Goal: Navigation & Orientation: Find specific page/section

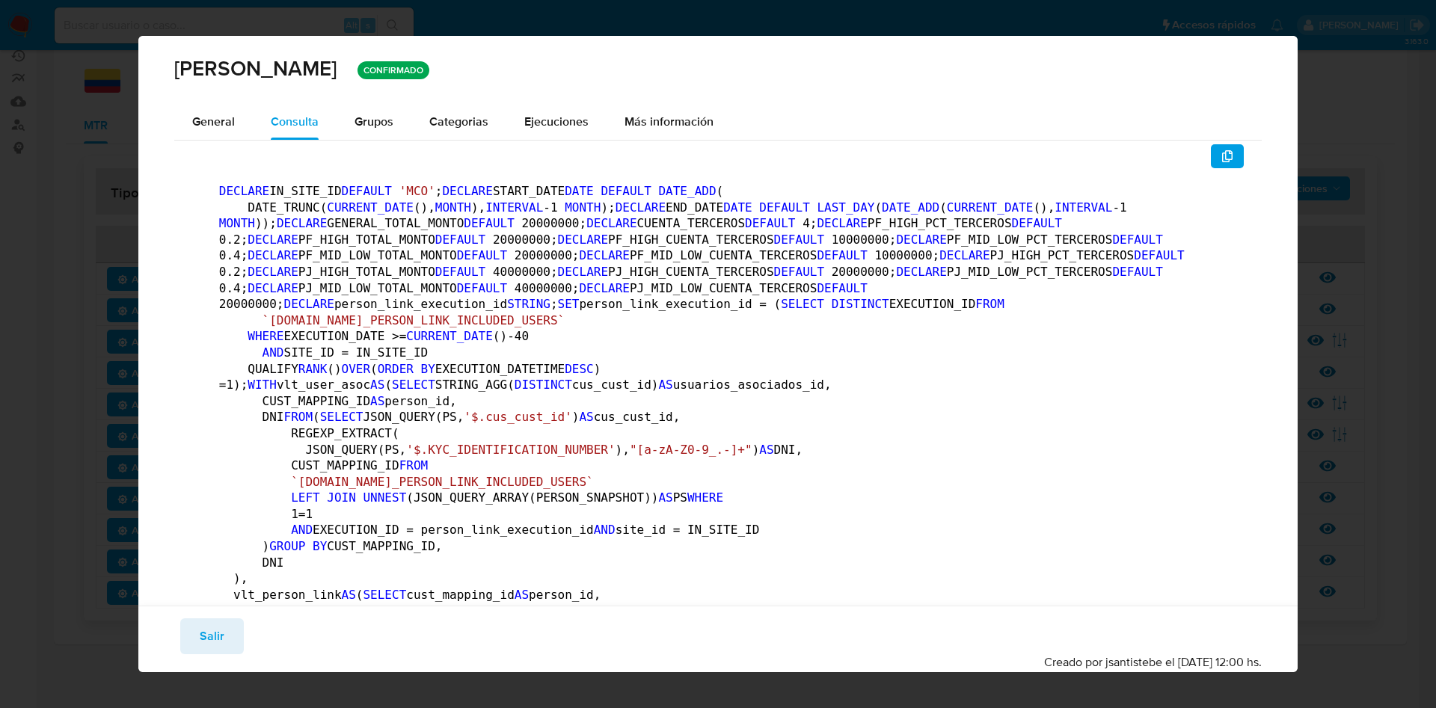
click at [1222, 156] on icon "button" at bounding box center [1228, 156] width 12 height 12
click at [227, 134] on div "General" at bounding box center [213, 122] width 43 height 36
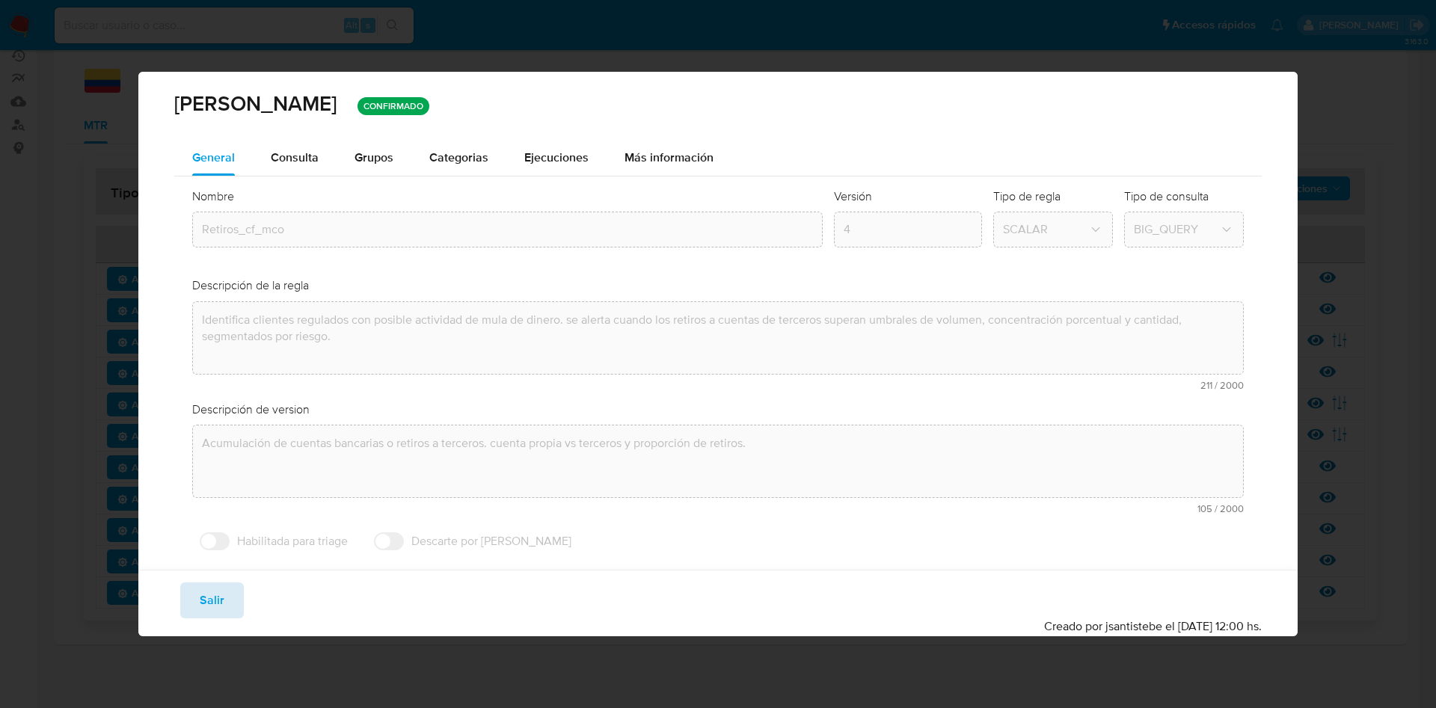
click at [197, 585] on button "Salir" at bounding box center [212, 601] width 64 height 36
type input "1"
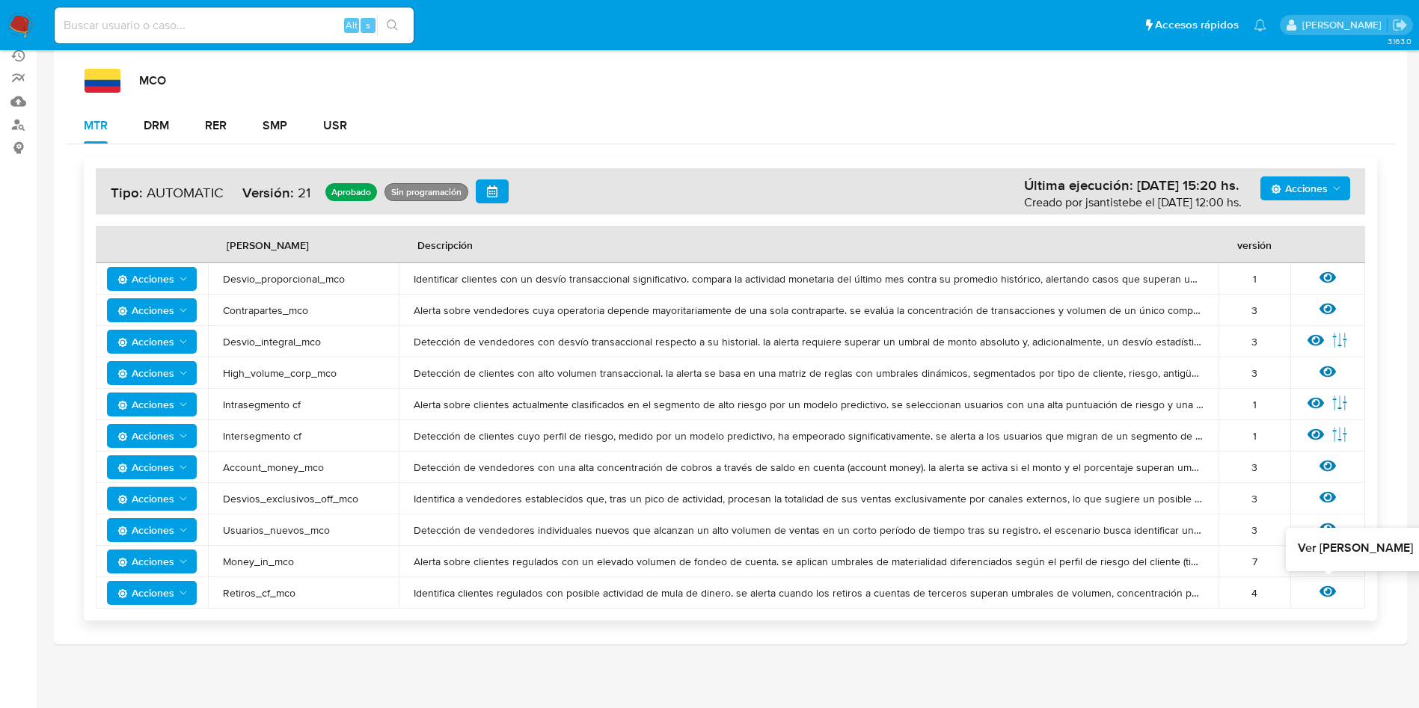
click at [1328, 589] on icon at bounding box center [1328, 591] width 16 height 11
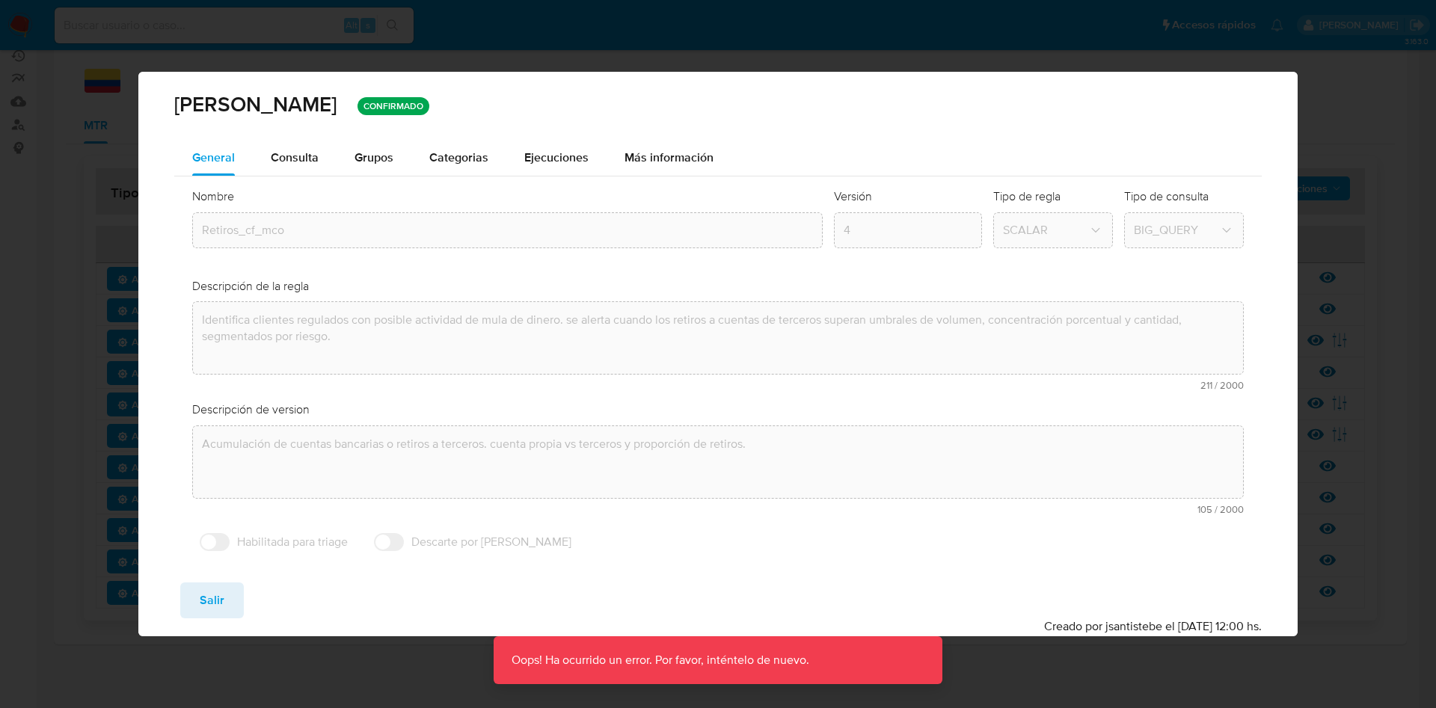
drag, startPoint x: 284, startPoint y: 159, endPoint x: 417, endPoint y: 188, distance: 136.3
click at [287, 159] on div "Consulta" at bounding box center [295, 158] width 48 height 12
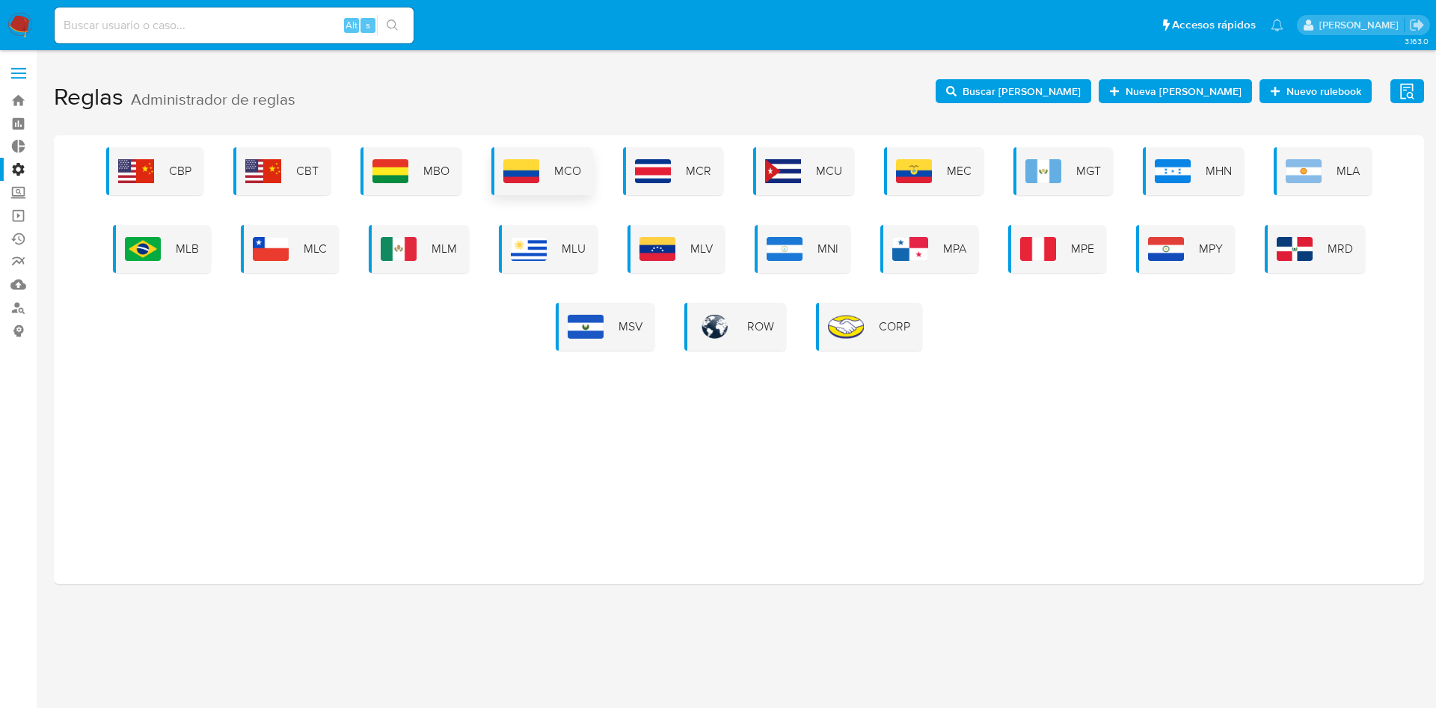
click at [551, 172] on div "MCO" at bounding box center [542, 171] width 102 height 48
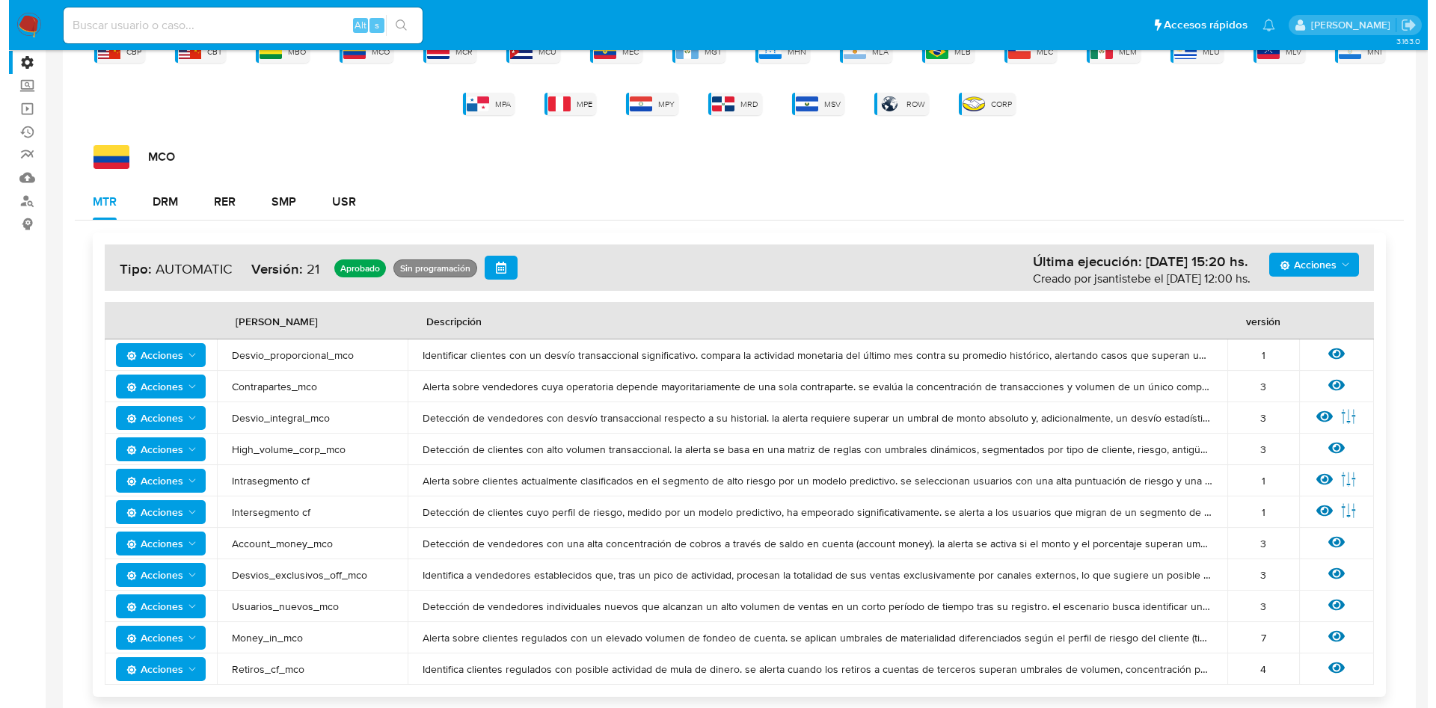
scroll to position [183, 0]
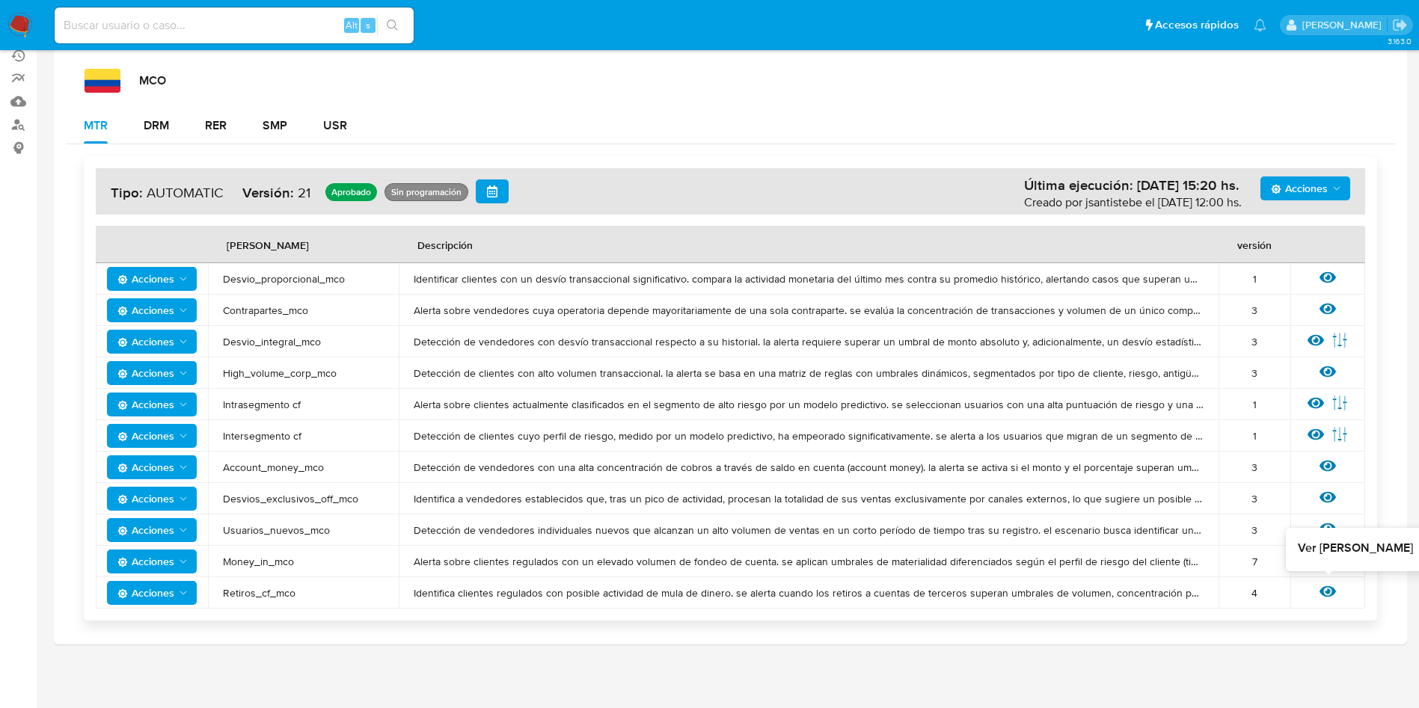
click at [1328, 593] on icon at bounding box center [1328, 591] width 16 height 11
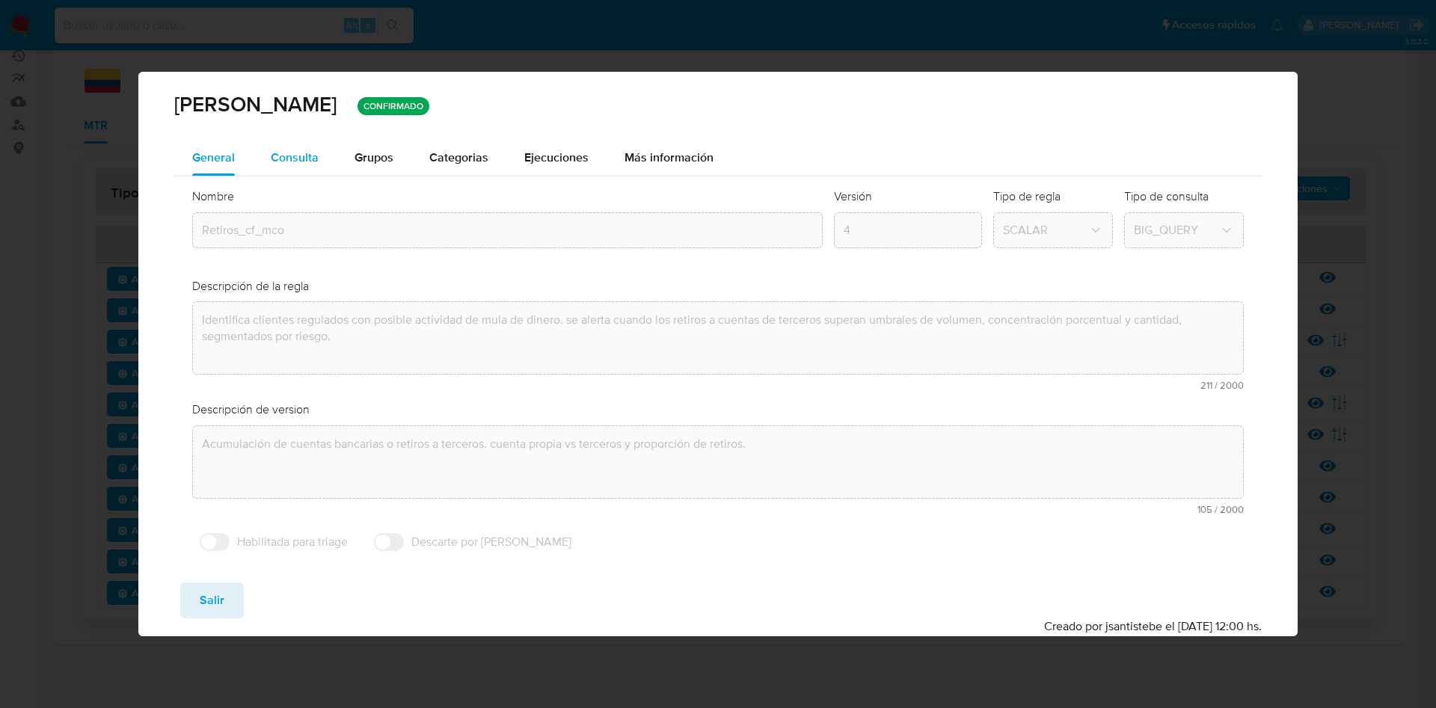
click at [307, 152] on div "Consulta" at bounding box center [295, 158] width 48 height 12
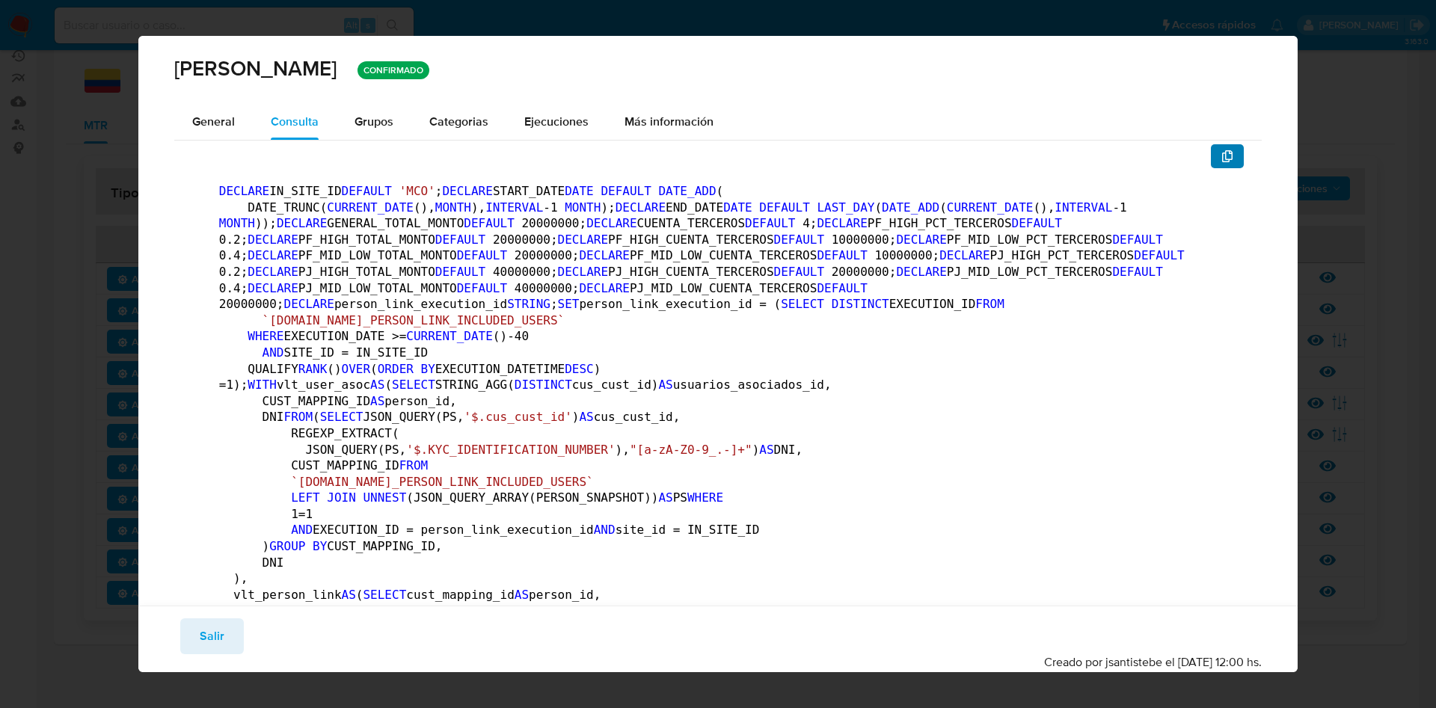
click at [1219, 161] on button "button" at bounding box center [1227, 156] width 33 height 24
click at [208, 631] on span "Salir" at bounding box center [212, 636] width 25 height 33
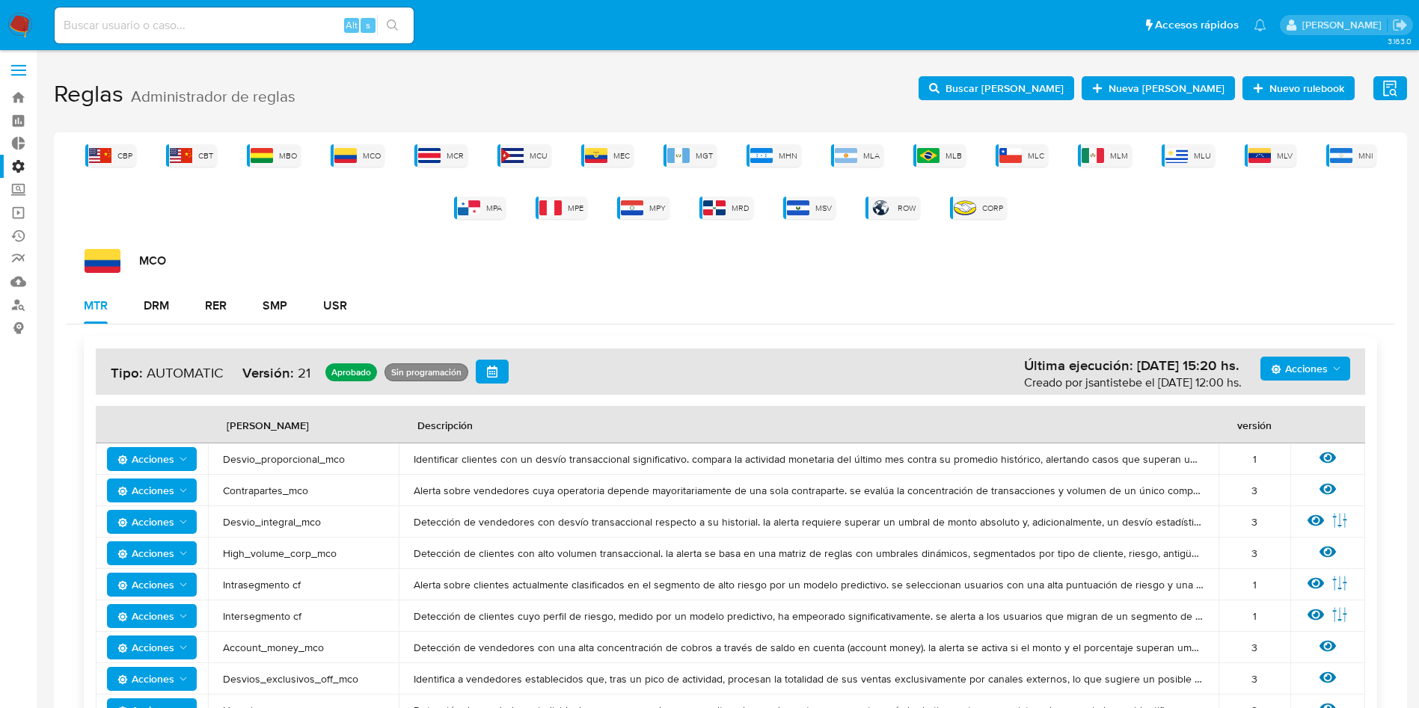
scroll to position [0, 0]
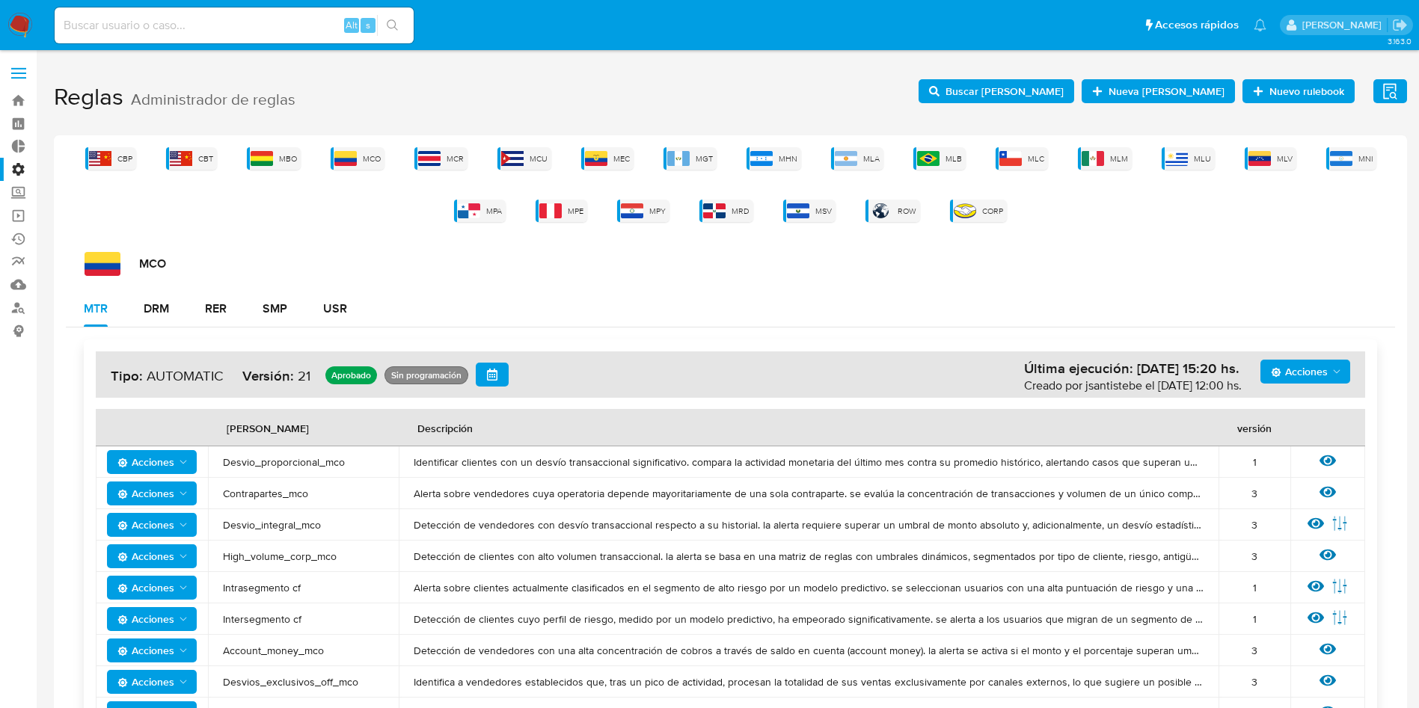
click at [7, 79] on label at bounding box center [18, 73] width 37 height 31
click at [0, 0] on input "checkbox" at bounding box center [0, 0] width 0 height 0
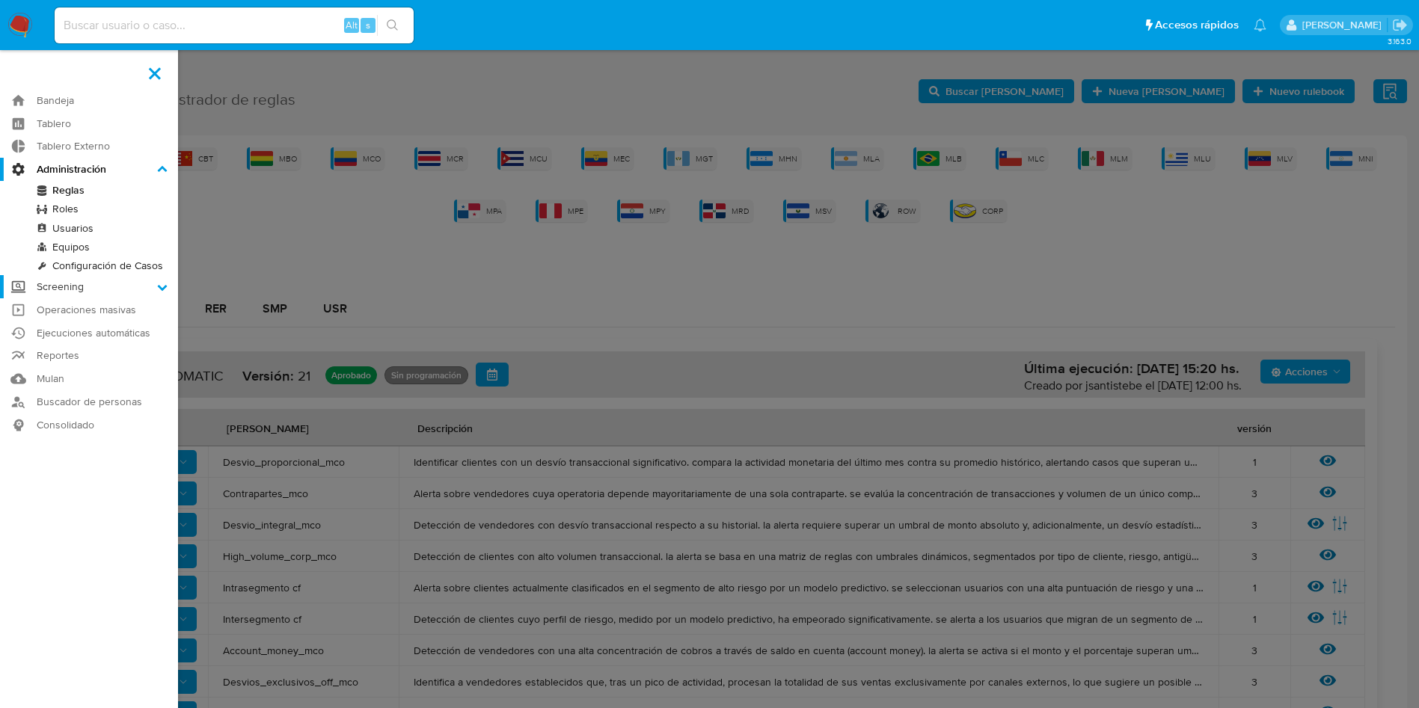
click at [142, 286] on label "Screening" at bounding box center [89, 286] width 178 height 23
click at [0, 0] on input "Screening" at bounding box center [0, 0] width 0 height 0
click at [156, 185] on label "Screening" at bounding box center [89, 192] width 178 height 23
click at [0, 0] on input "Screening" at bounding box center [0, 0] width 0 height 0
click at [160, 194] on icon at bounding box center [163, 192] width 10 height 6
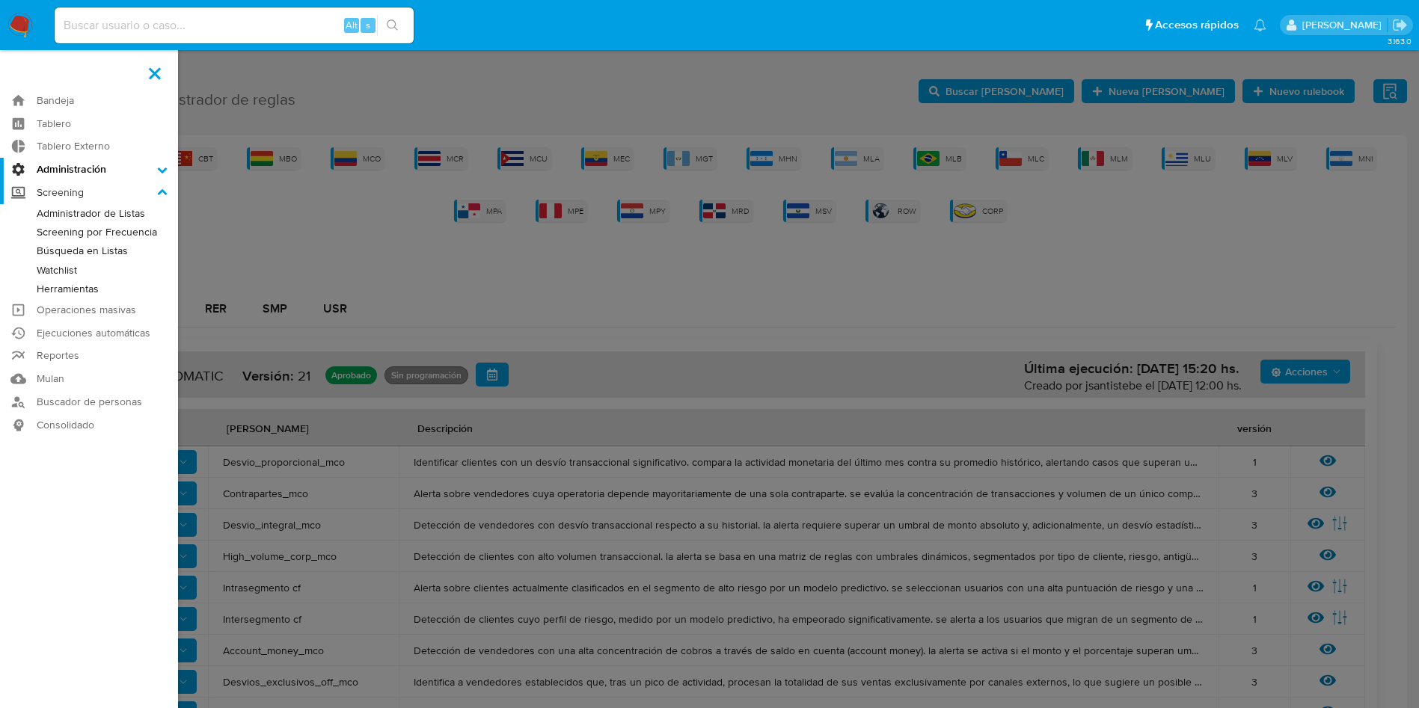
click at [0, 0] on input "Screening" at bounding box center [0, 0] width 0 height 0
click at [170, 195] on label "Screening" at bounding box center [89, 192] width 178 height 23
click at [0, 0] on input "Screening" at bounding box center [0, 0] width 0 height 0
click at [157, 185] on label "Screening" at bounding box center [89, 192] width 178 height 23
click at [0, 0] on input "Screening" at bounding box center [0, 0] width 0 height 0
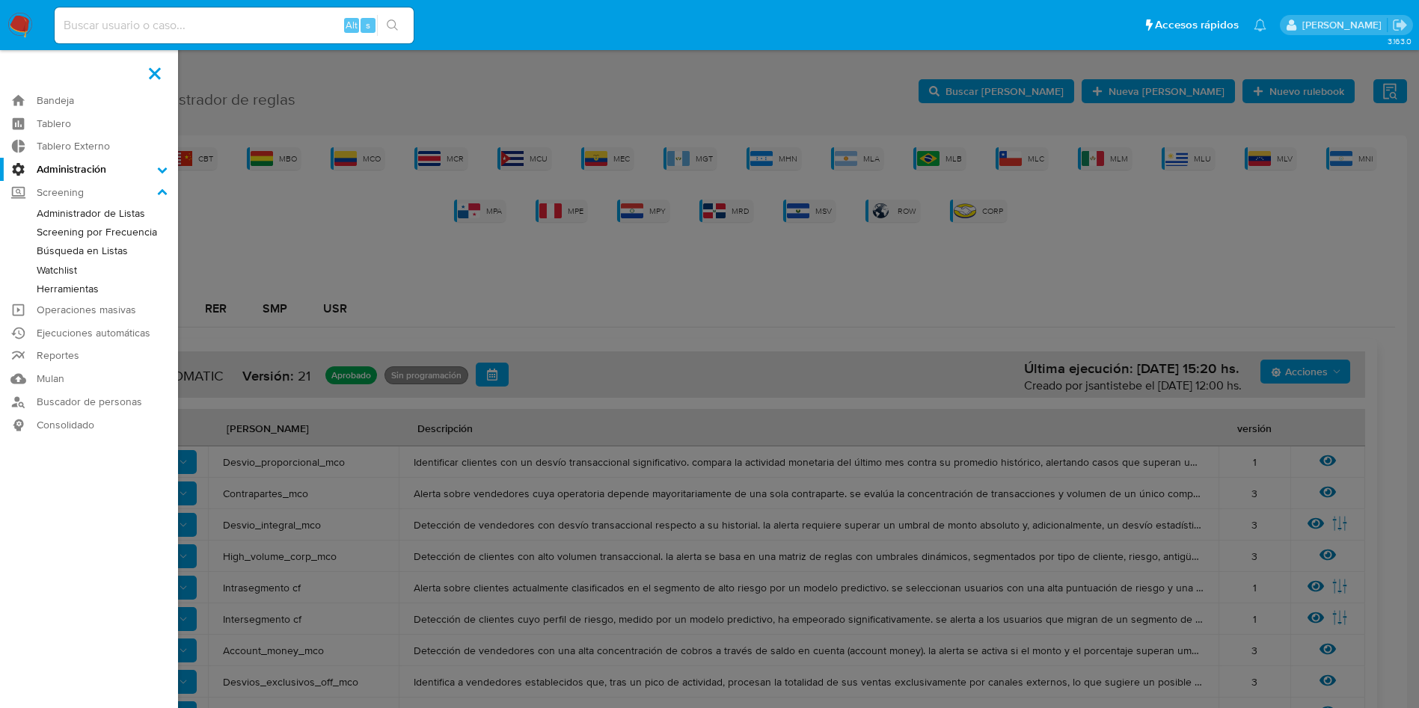
click at [165, 171] on icon at bounding box center [162, 170] width 10 height 10
click at [0, 0] on input "Administración" at bounding box center [0, 0] width 0 height 0
click at [104, 303] on link "Operaciones masivas" at bounding box center [89, 309] width 178 height 23
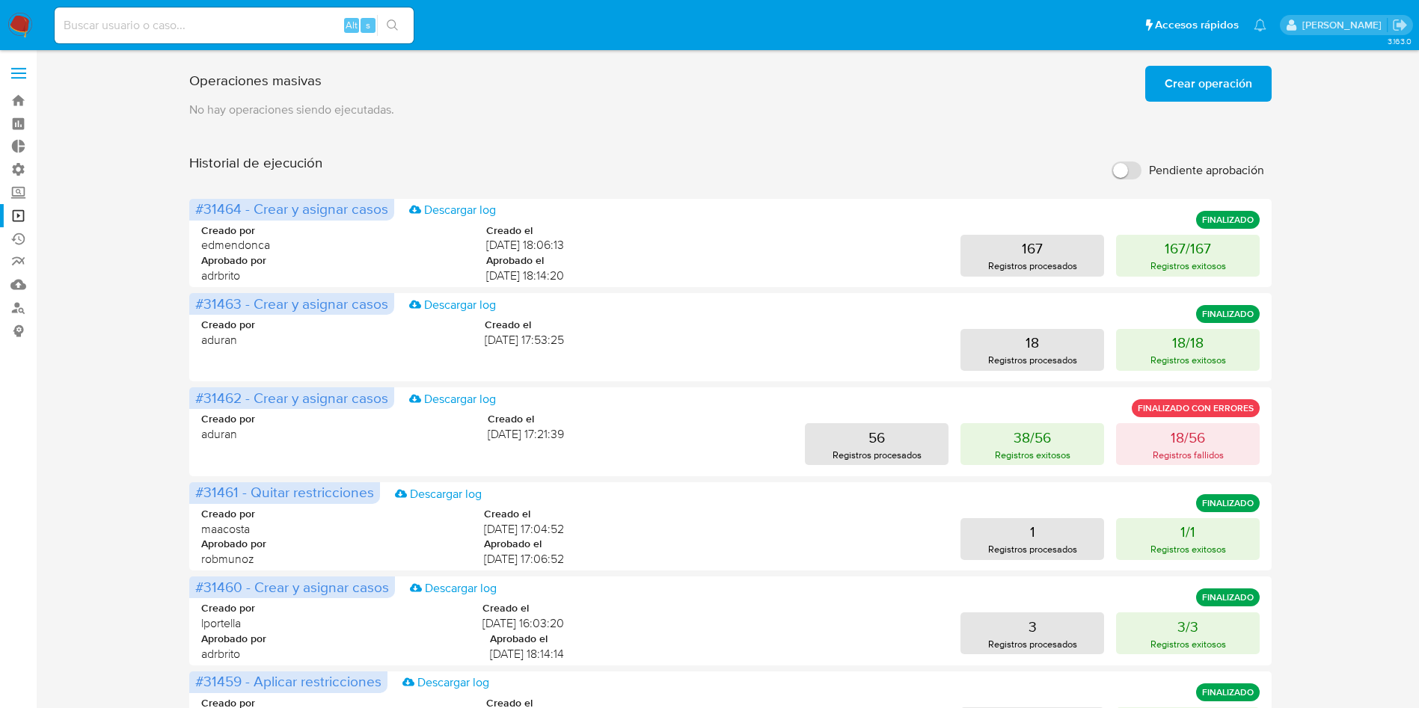
click at [22, 71] on label at bounding box center [18, 73] width 37 height 31
click at [0, 0] on input "checkbox" at bounding box center [0, 0] width 0 height 0
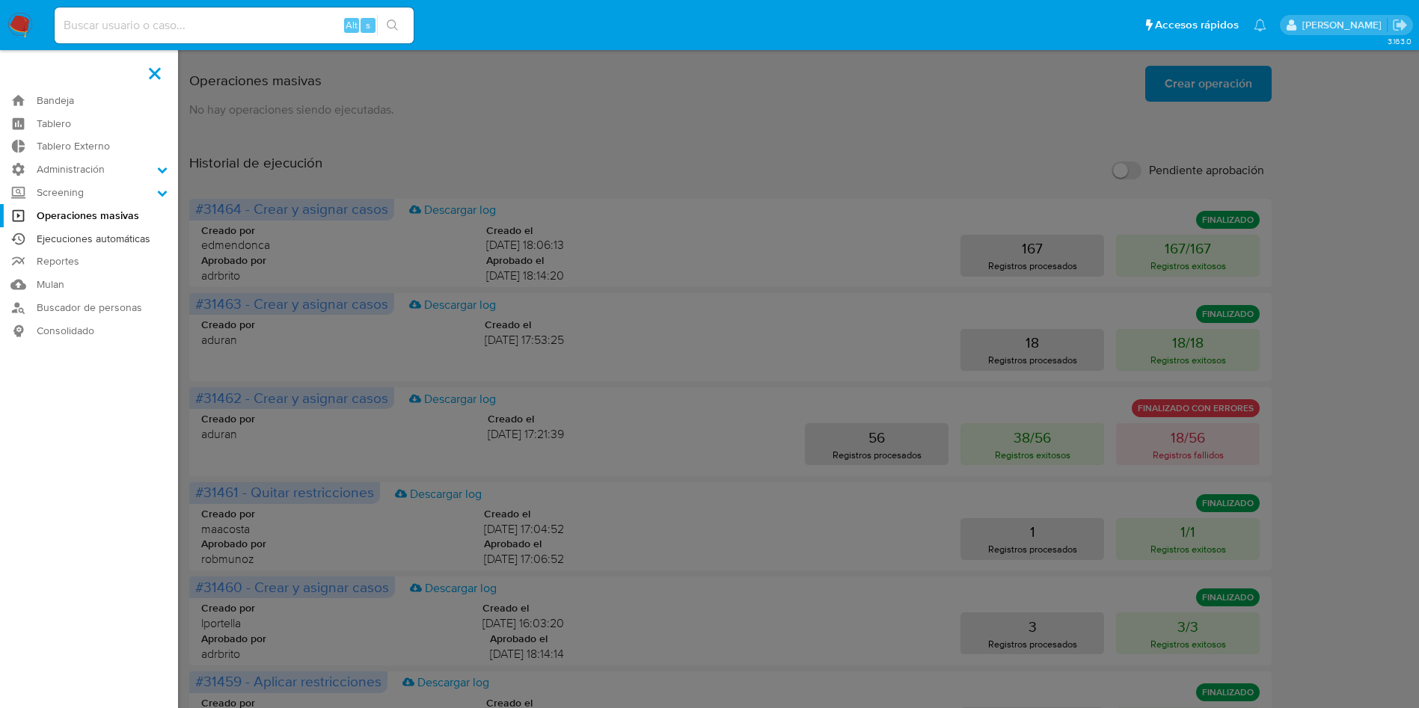
click at [97, 241] on link "Ejecuciones automáticas" at bounding box center [89, 238] width 178 height 23
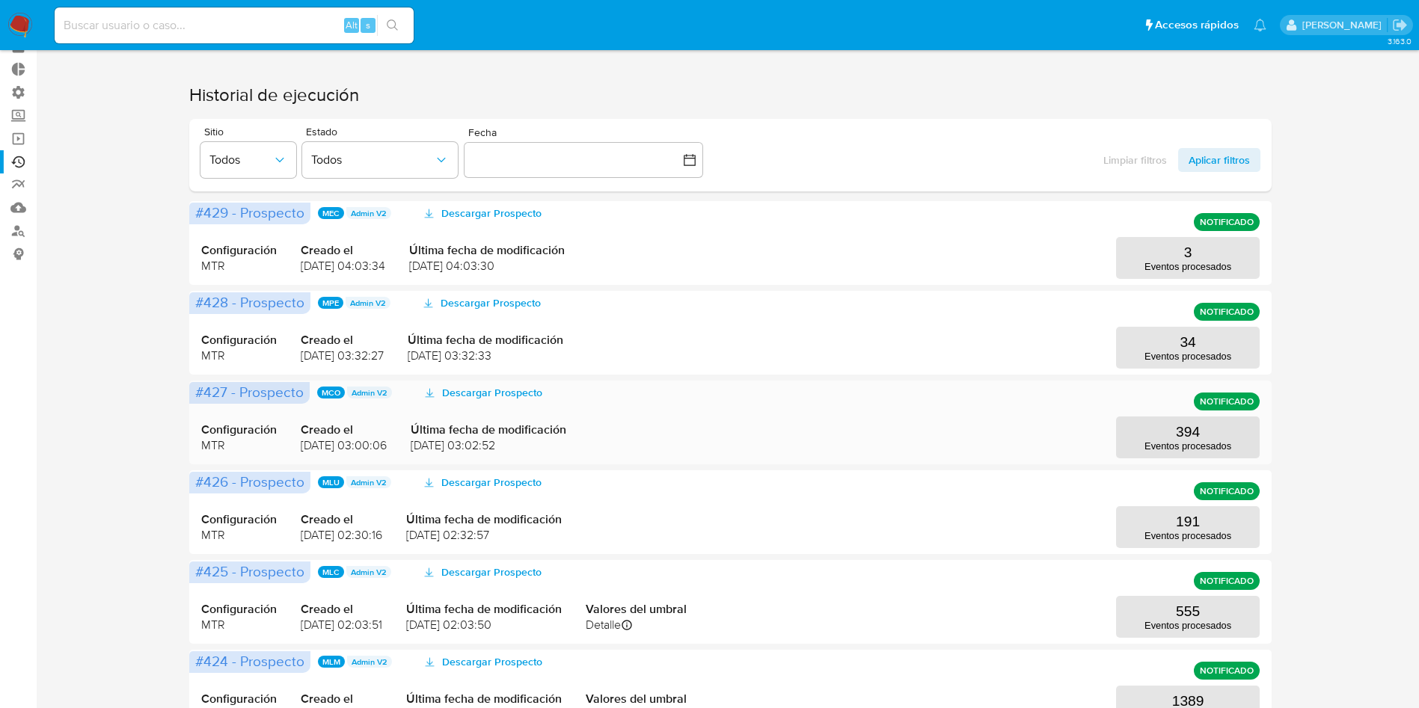
scroll to position [112, 0]
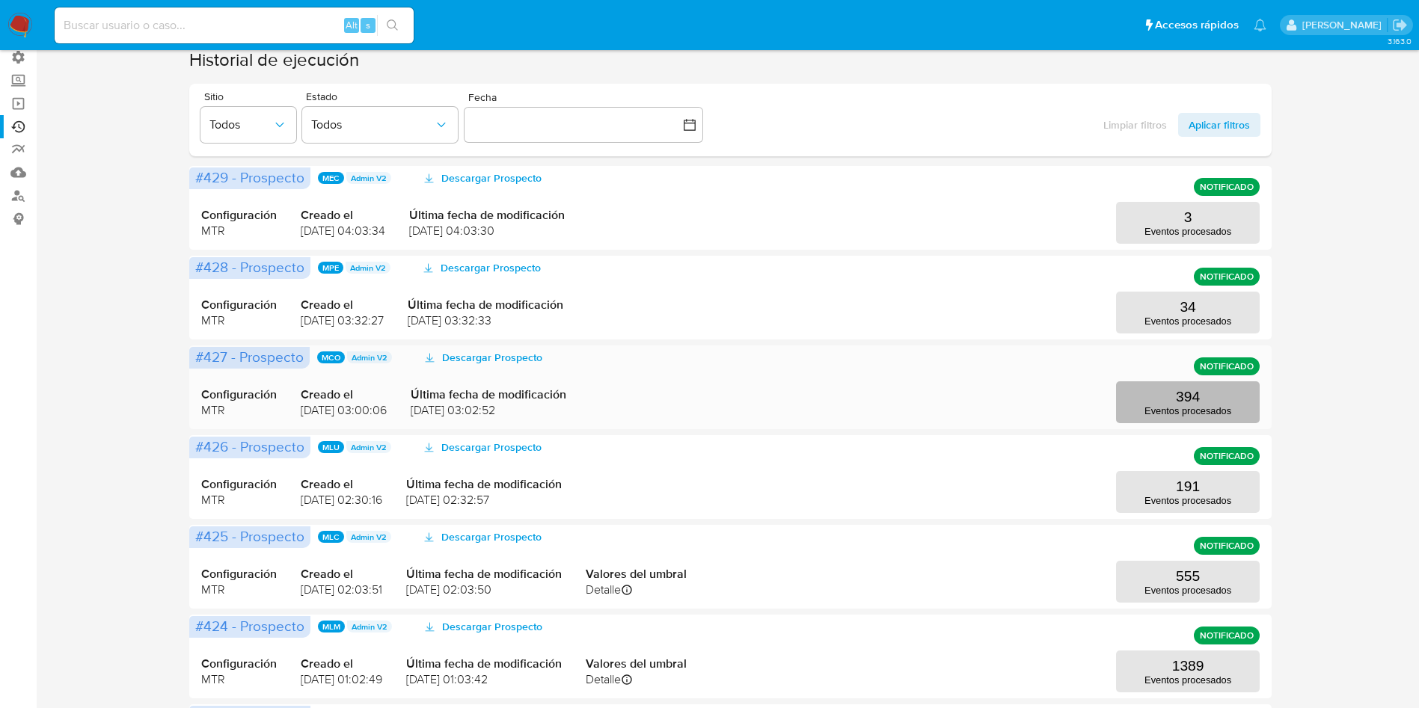
click at [1184, 396] on p "394" at bounding box center [1188, 397] width 24 height 16
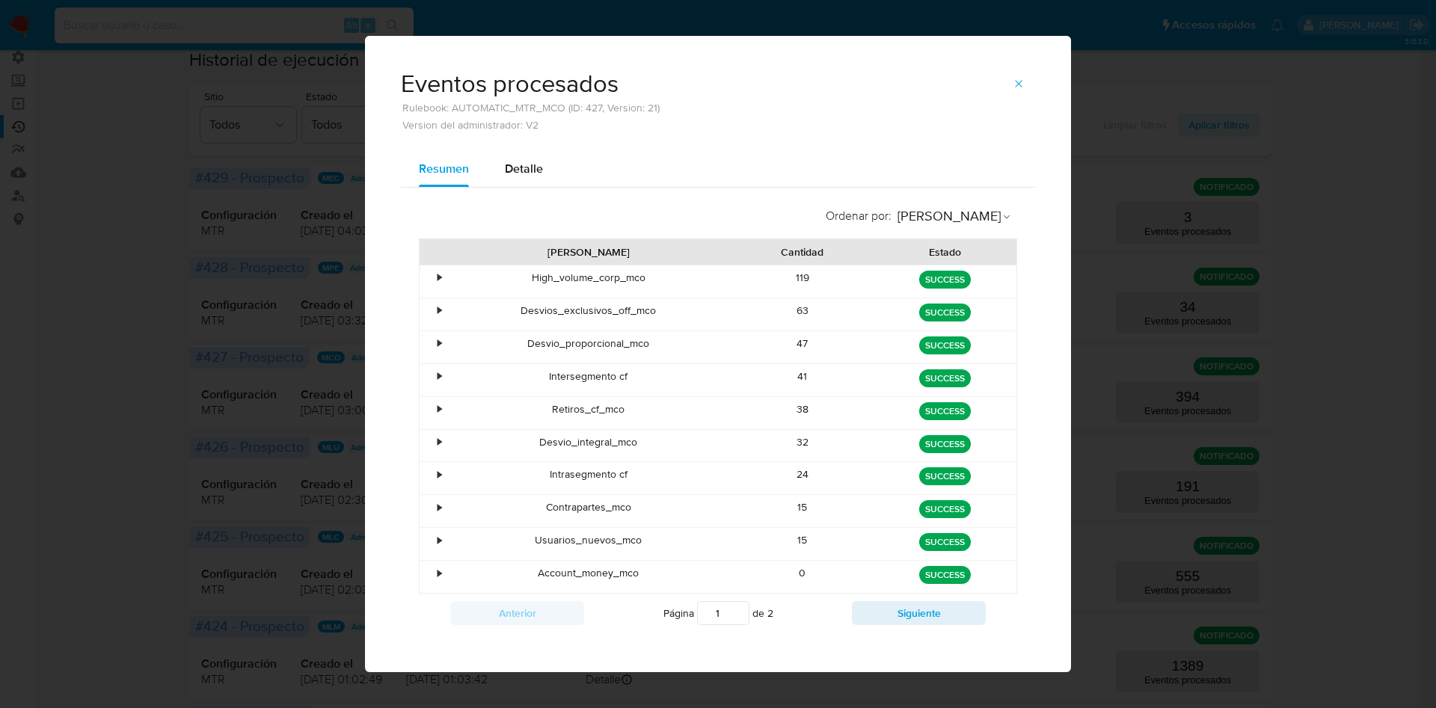
drag, startPoint x: 789, startPoint y: 410, endPoint x: 818, endPoint y: 414, distance: 29.5
click at [823, 414] on div "38" at bounding box center [803, 413] width 143 height 32
click at [795, 418] on div "38" at bounding box center [803, 413] width 143 height 32
click at [1013, 90] on span "button" at bounding box center [1019, 83] width 12 height 21
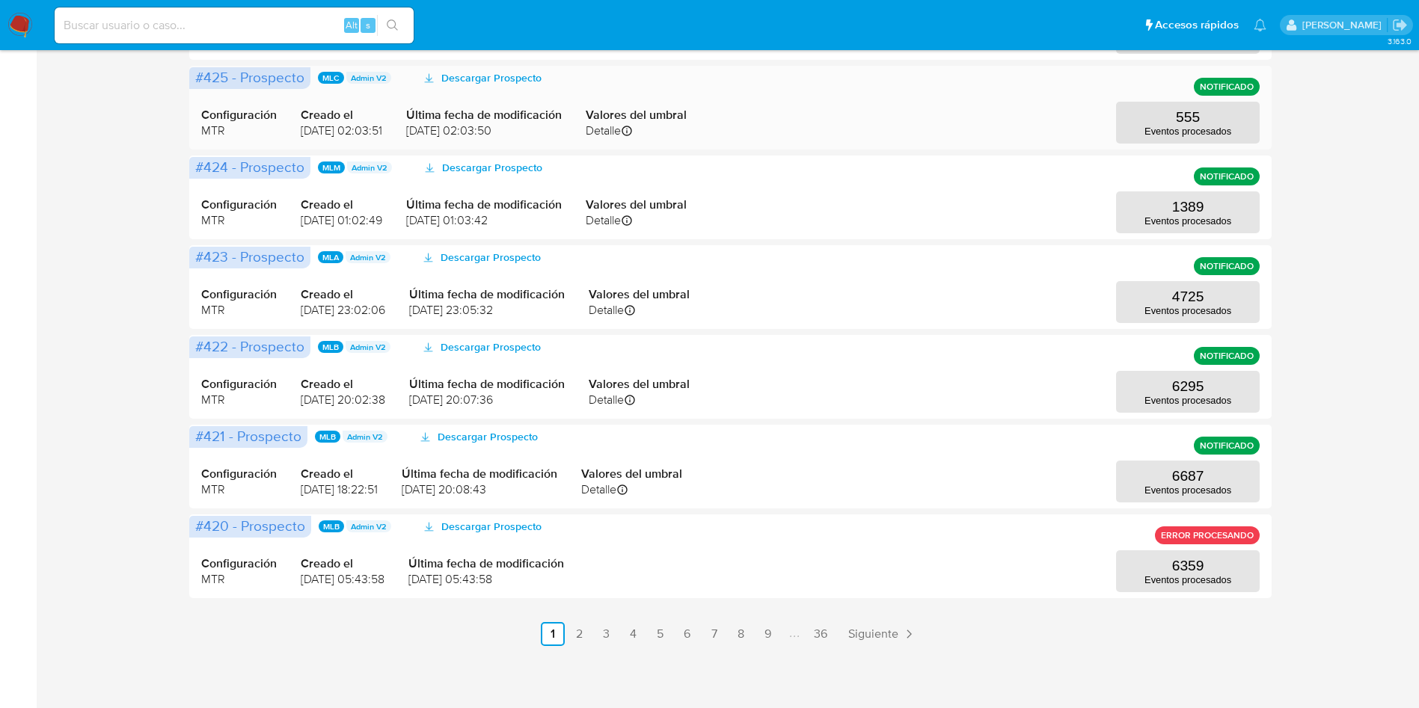
scroll to position [573, 0]
click at [578, 632] on link "2" at bounding box center [580, 633] width 24 height 24
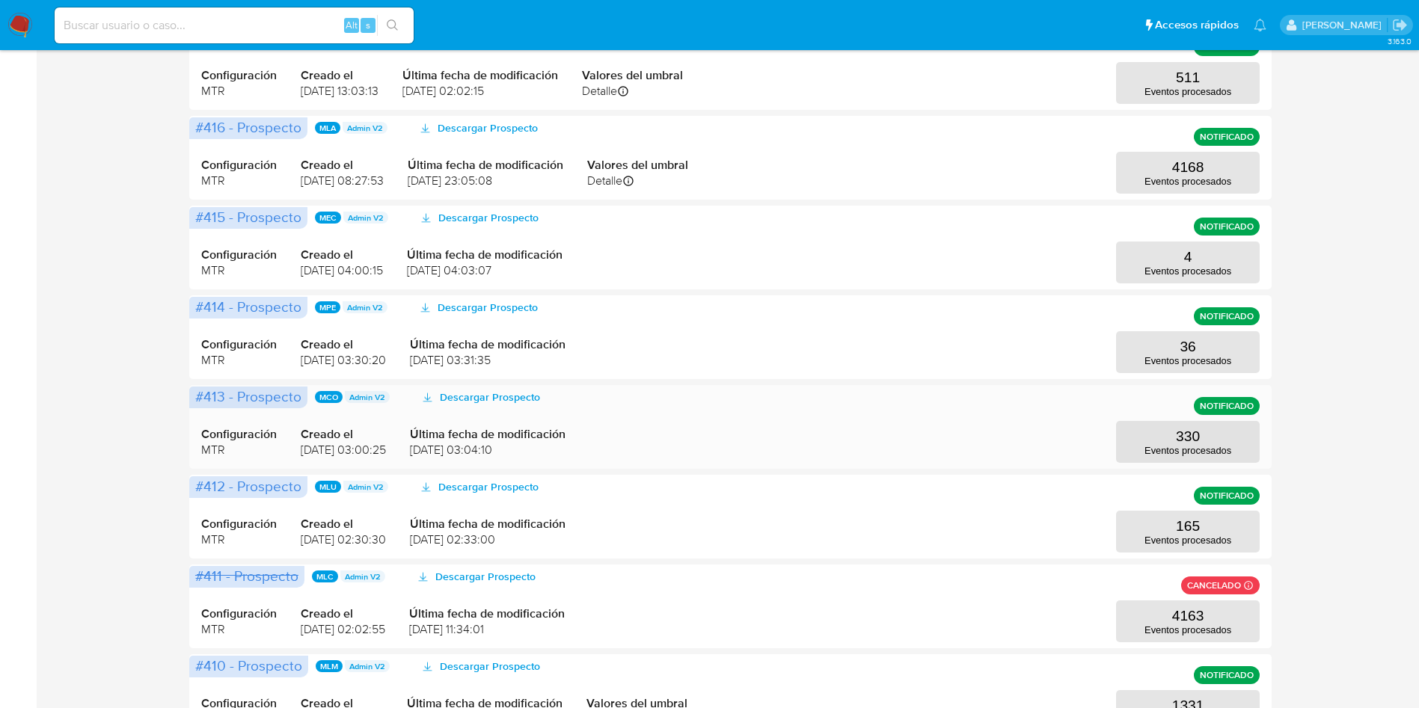
scroll to position [461, 0]
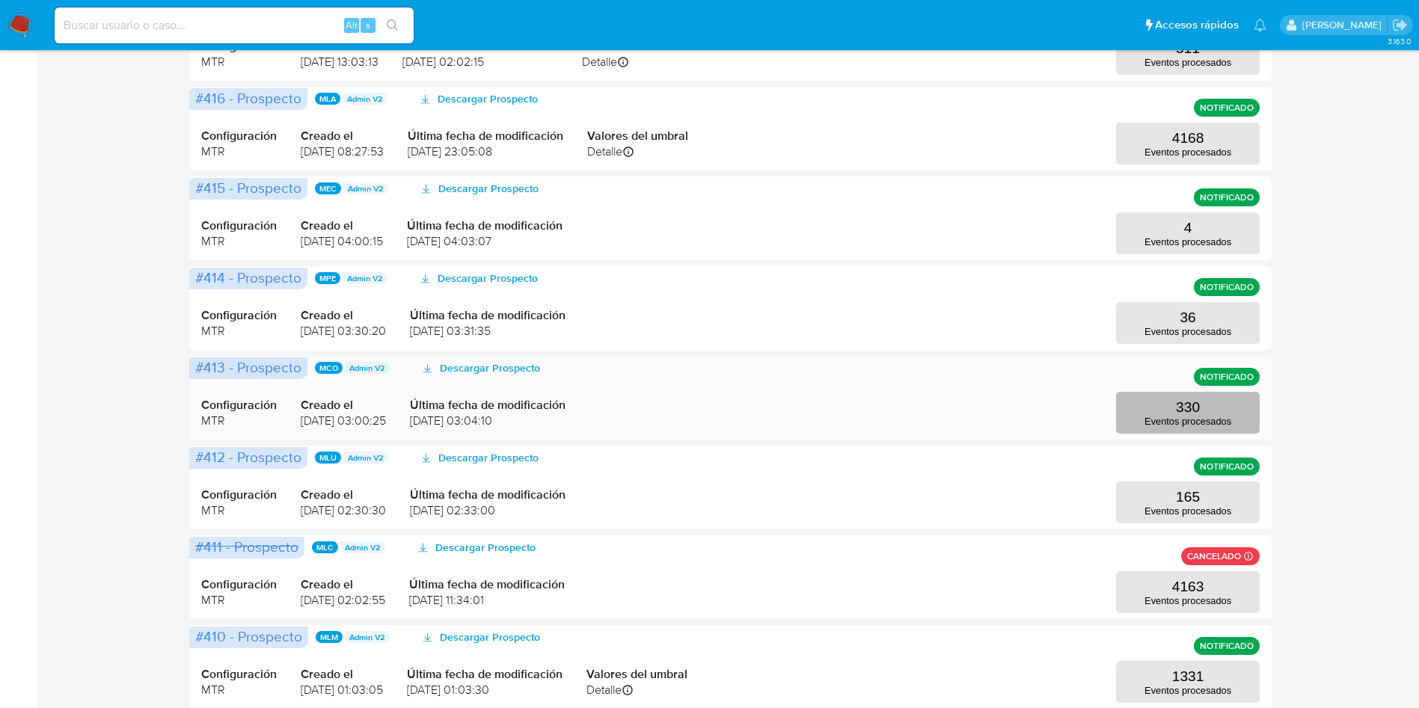
click at [1214, 405] on button "330 Eventos procesados" at bounding box center [1188, 413] width 144 height 42
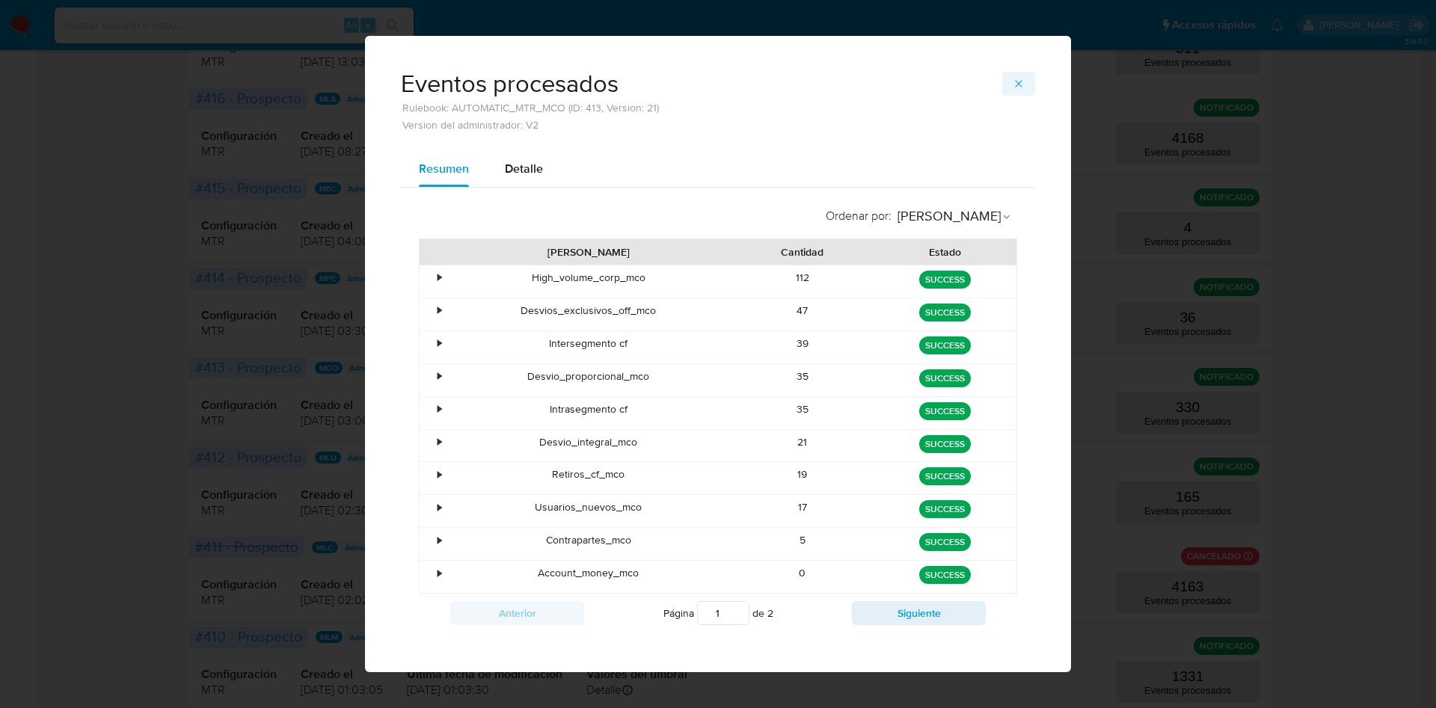
click at [1003, 81] on button "button" at bounding box center [1018, 84] width 33 height 24
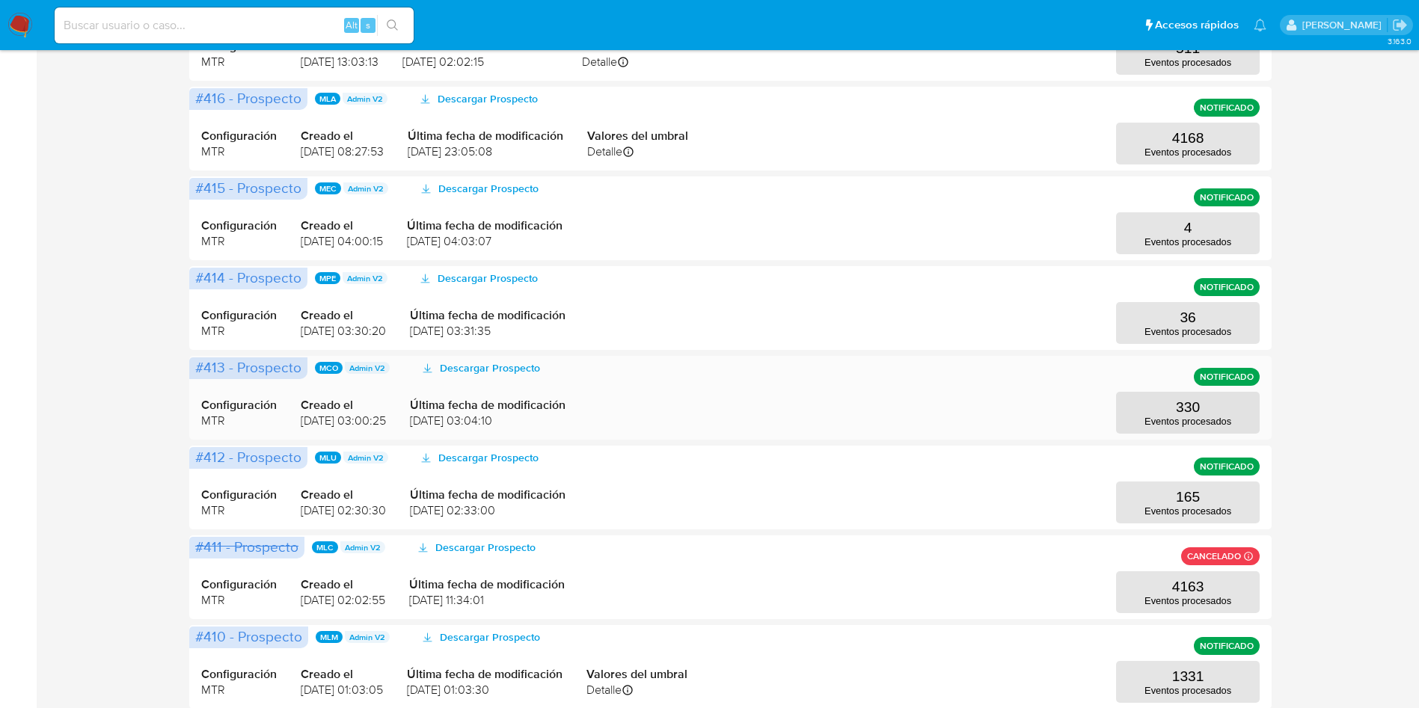
scroll to position [573, 0]
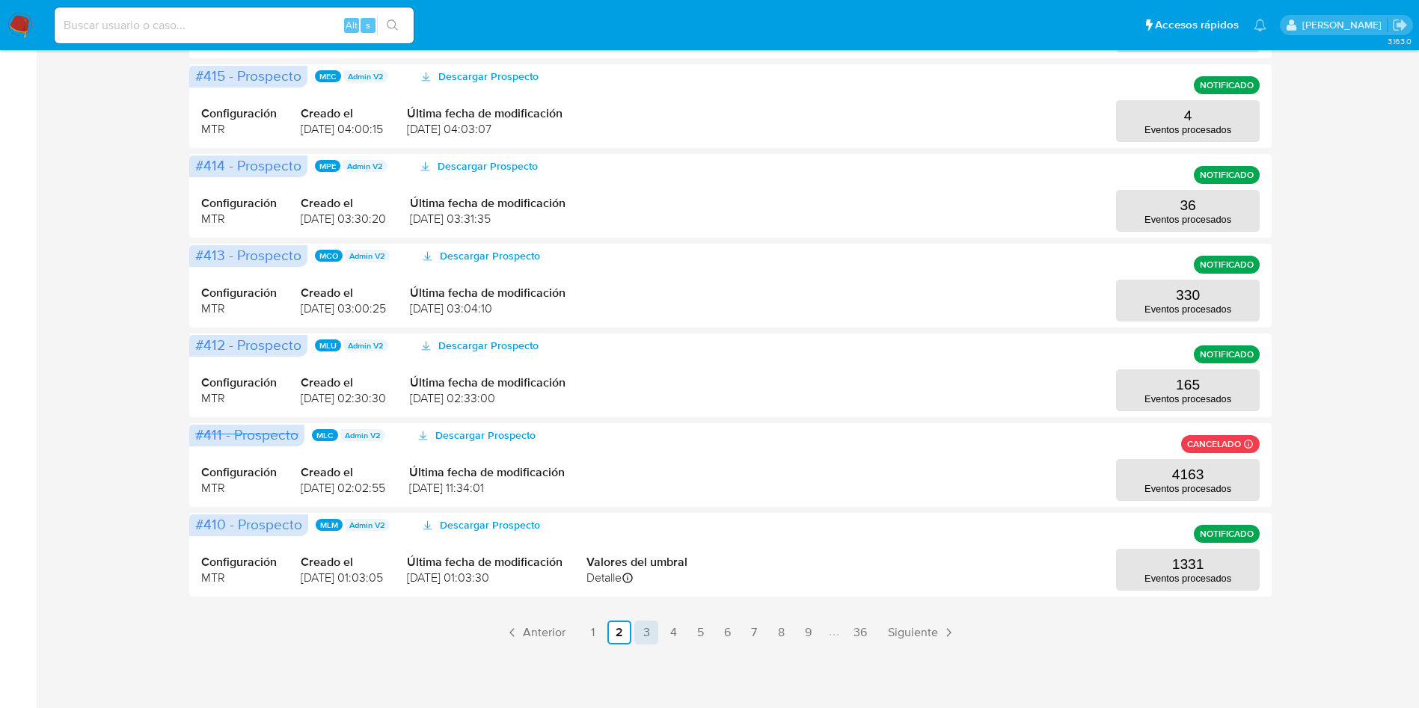
click at [652, 622] on link "3" at bounding box center [646, 633] width 24 height 24
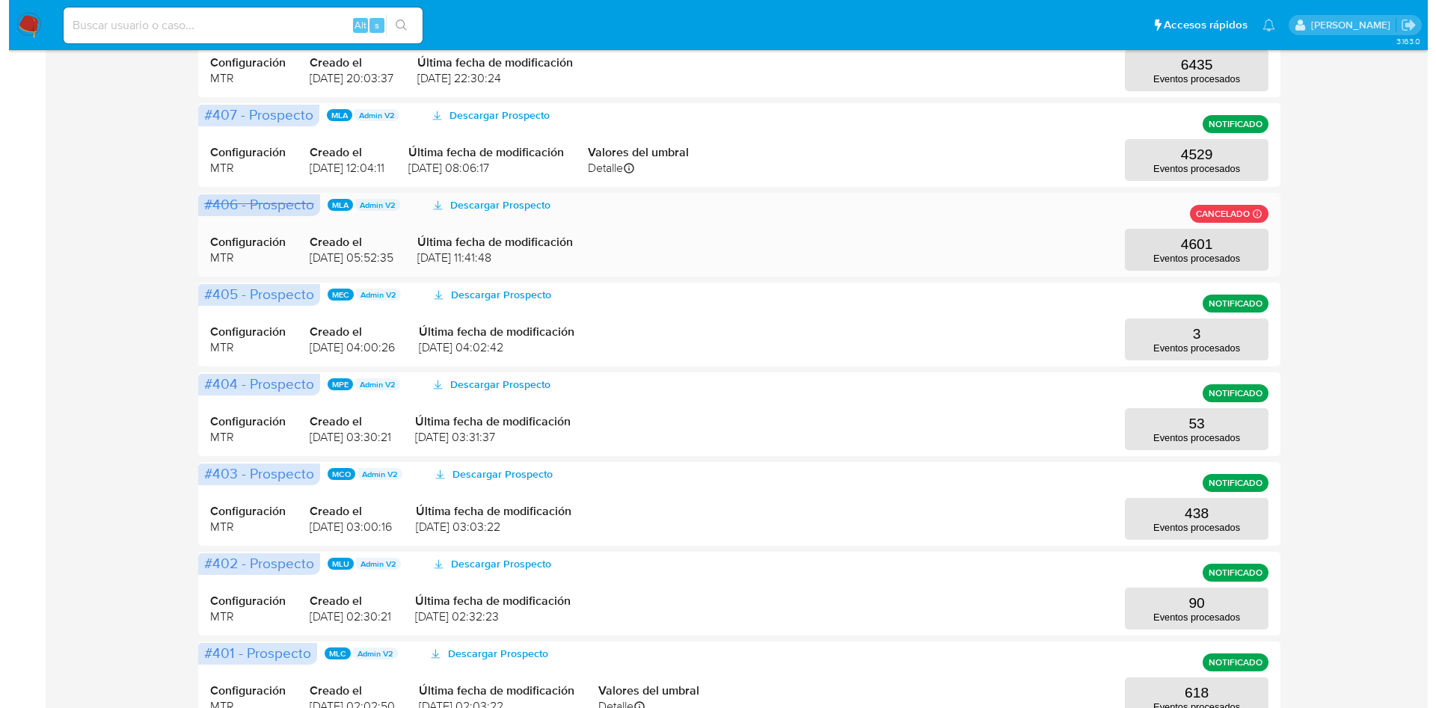
scroll to position [461, 0]
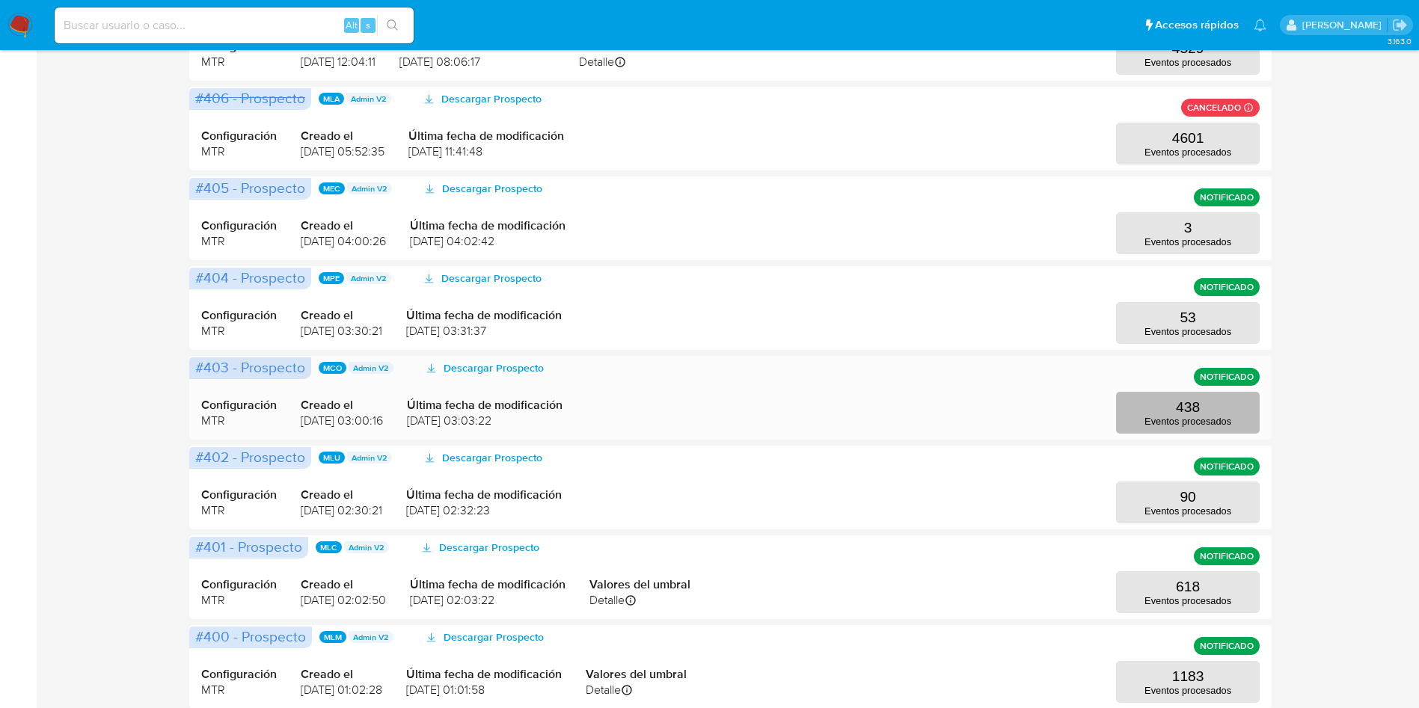
click at [1118, 402] on button "438 Eventos procesados" at bounding box center [1188, 413] width 144 height 42
